Goal: Task Accomplishment & Management: Manage account settings

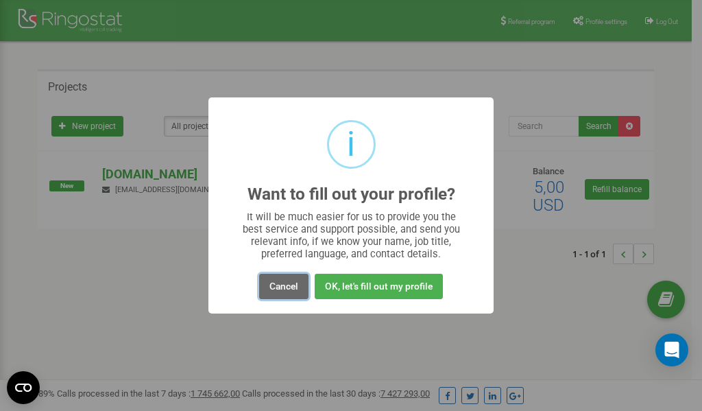
click at [289, 285] on button "Cancel" at bounding box center [283, 285] width 49 height 25
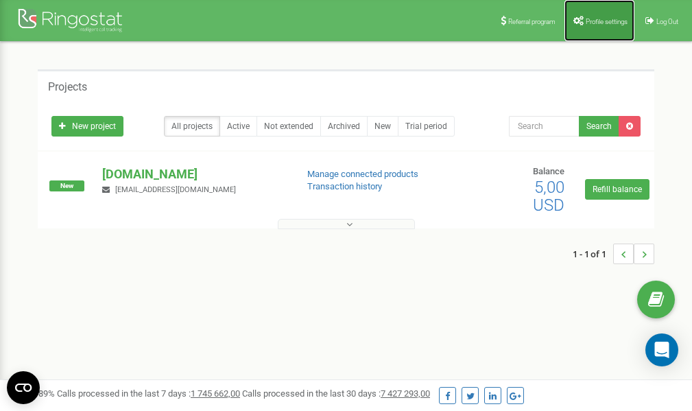
click at [585, 29] on link "Profile settings" at bounding box center [599, 20] width 70 height 41
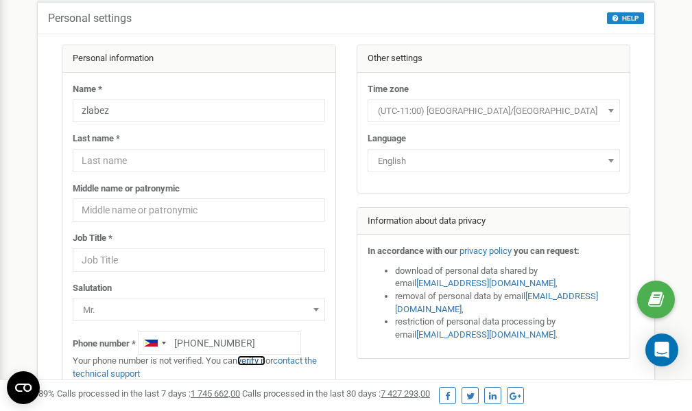
click at [260, 360] on link "verify it" at bounding box center [251, 360] width 28 height 10
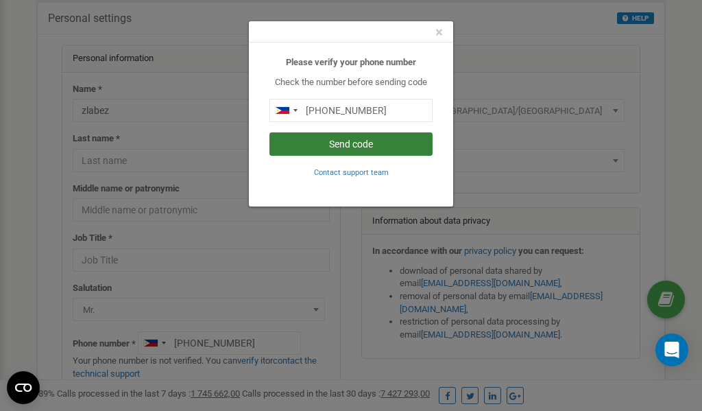
click at [363, 141] on button "Send code" at bounding box center [350, 143] width 163 height 23
